Goal: Book appointment/travel/reservation

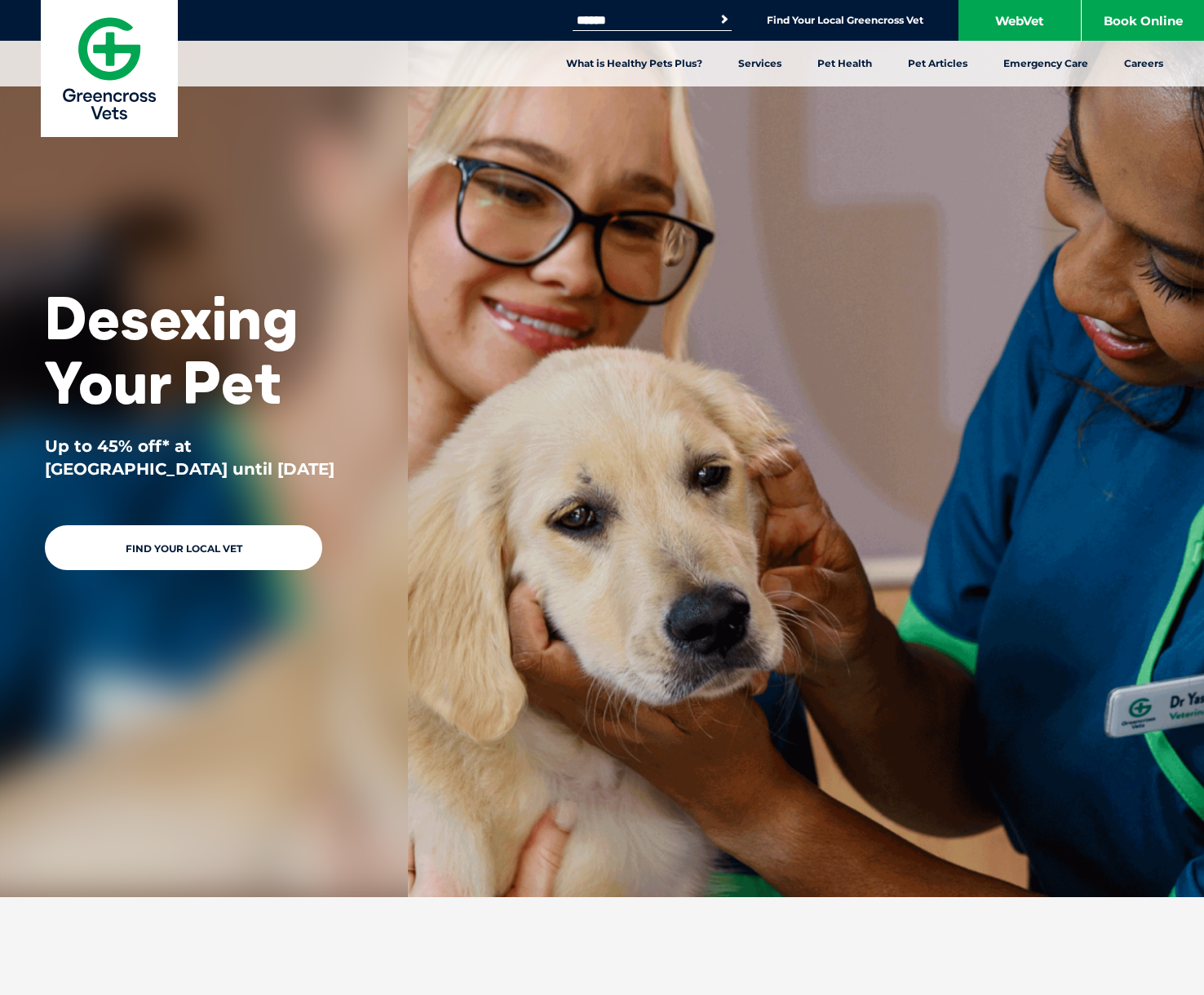
drag, startPoint x: 248, startPoint y: 477, endPoint x: 60, endPoint y: 438, distance: 192.0
click at [60, 438] on p "Up to 45% off* at [GEOGRAPHIC_DATA] until [DATE]" at bounding box center [203, 457] width 318 height 45
drag, startPoint x: 48, startPoint y: 300, endPoint x: 262, endPoint y: 433, distance: 252.0
click at [262, 433] on div "Desexing Your Pet Up to 45% off* at [GEOGRAPHIC_DATA] until [DATE] Find Your Lo…" at bounding box center [203, 321] width 408 height 643
